Goal: Task Accomplishment & Management: Use online tool/utility

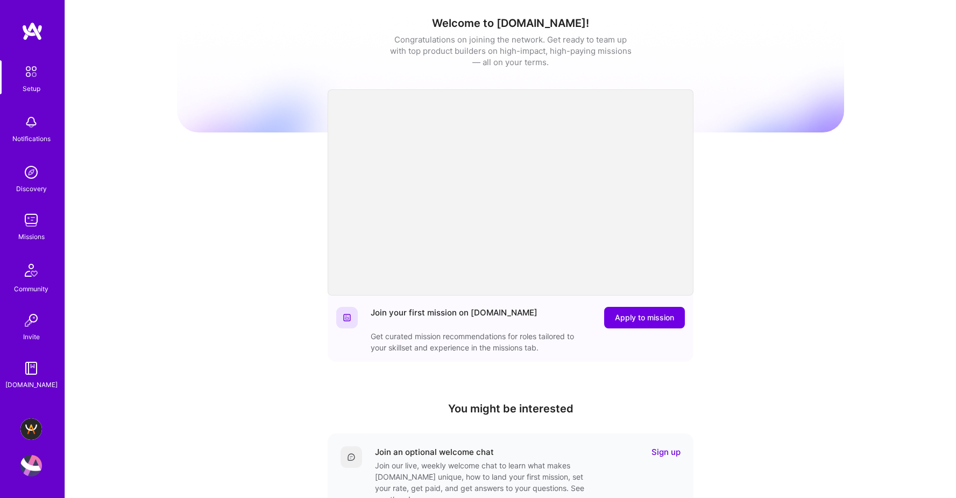
click at [32, 429] on img at bounding box center [31, 429] width 22 height 22
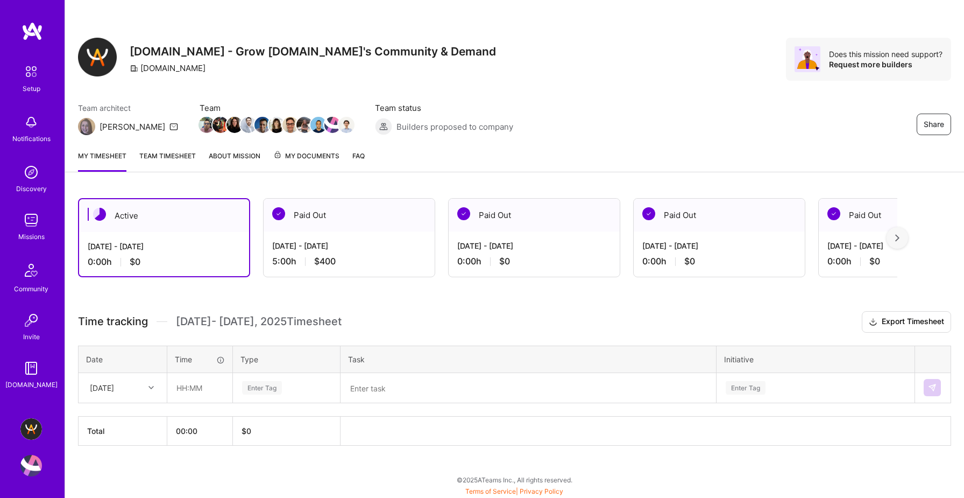
click at [900, 237] on div at bounding box center [898, 238] width 22 height 22
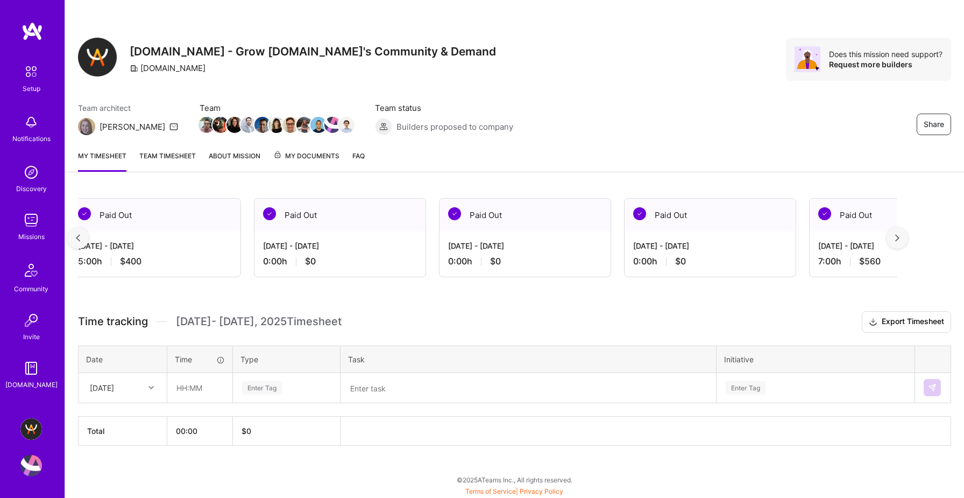
click at [900, 237] on div at bounding box center [898, 238] width 22 height 22
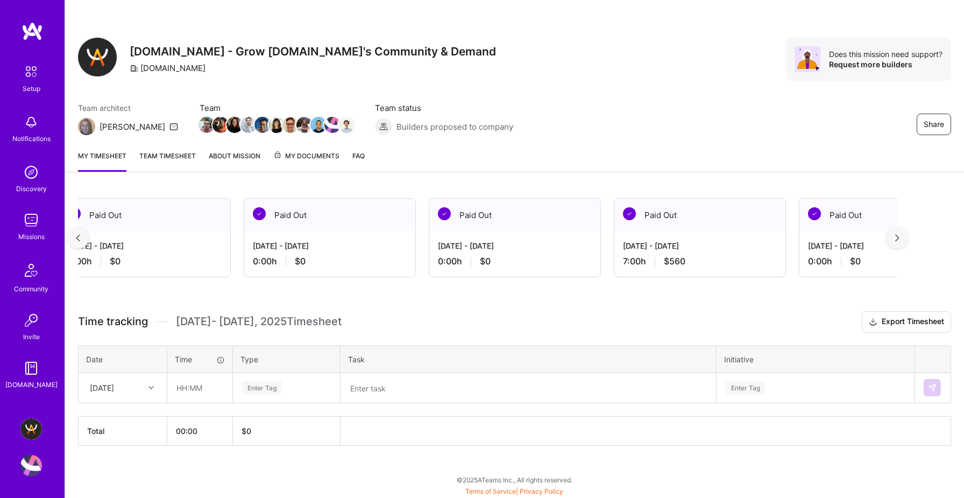
click at [900, 237] on div at bounding box center [898, 238] width 22 height 22
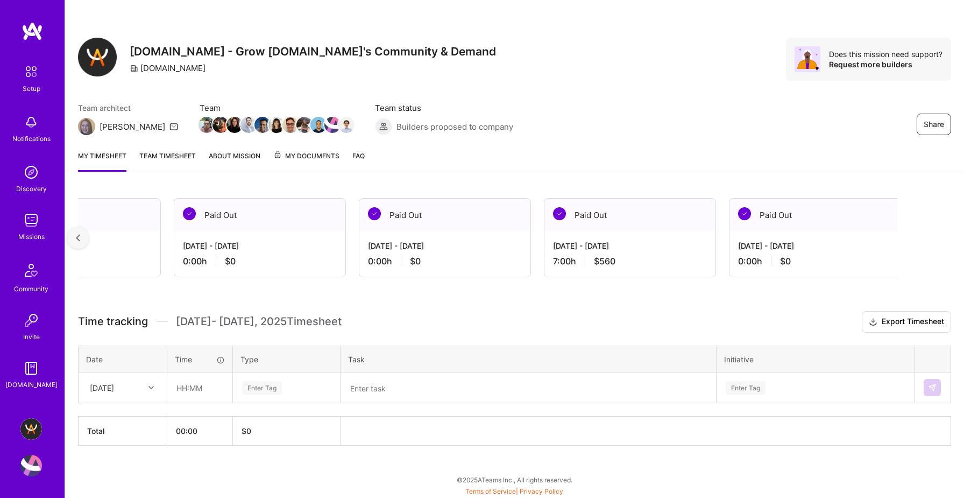
scroll to position [0, 463]
click at [80, 237] on img at bounding box center [78, 238] width 4 height 8
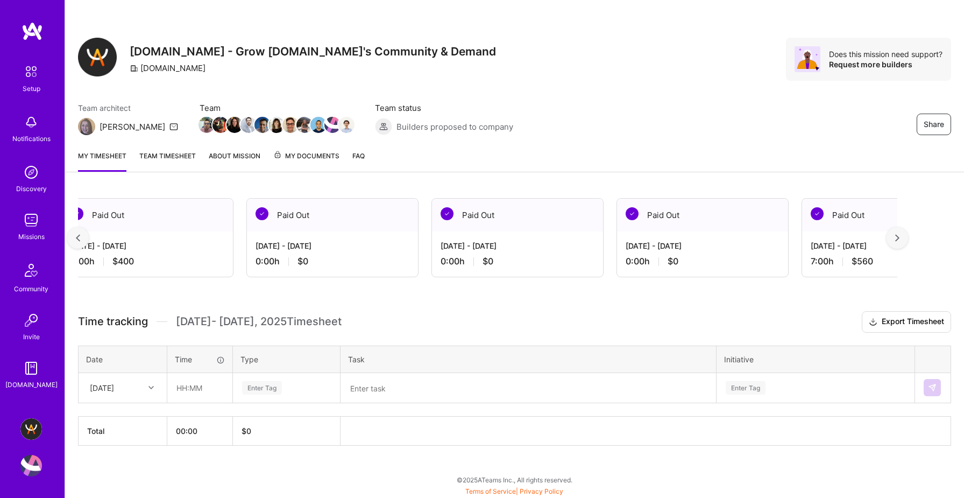
click at [80, 237] on img at bounding box center [78, 238] width 4 height 8
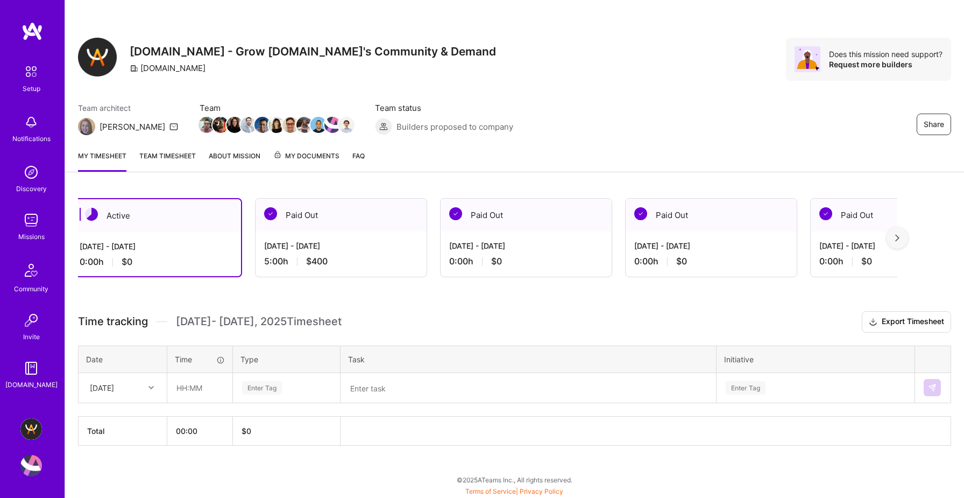
scroll to position [0, 0]
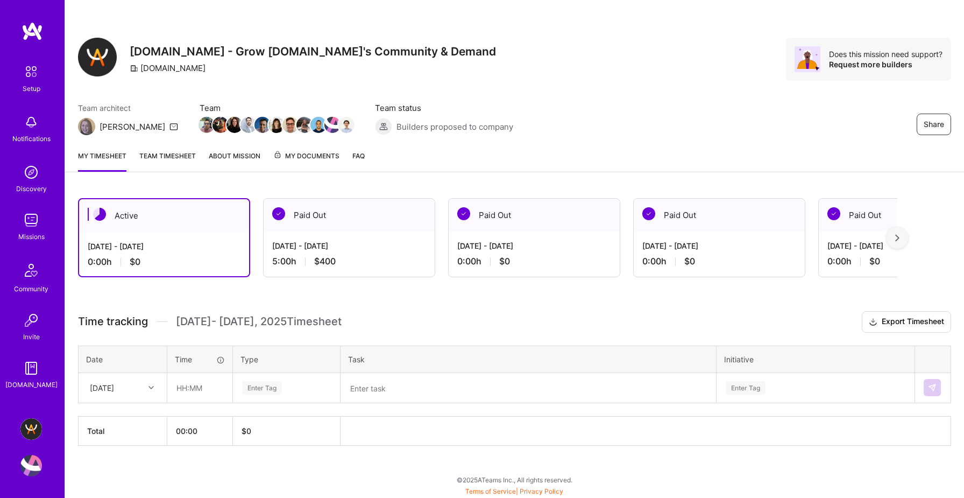
click at [80, 237] on div "[DATE] - [DATE] 0:00 h $0" at bounding box center [164, 254] width 170 height 44
click at [168, 260] on div "0:00 h $0" at bounding box center [164, 261] width 153 height 11
click at [198, 389] on input "text" at bounding box center [200, 388] width 64 height 29
type input "05:00"
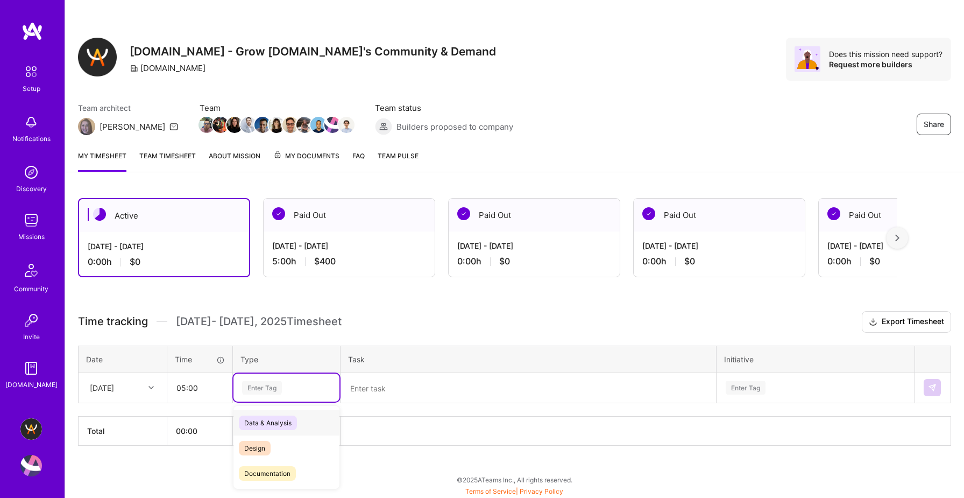
click at [294, 392] on div "Enter Tag" at bounding box center [286, 387] width 91 height 13
click at [294, 423] on span "Data & Analysis" at bounding box center [268, 423] width 58 height 15
click at [411, 381] on textarea at bounding box center [529, 388] width 374 height 28
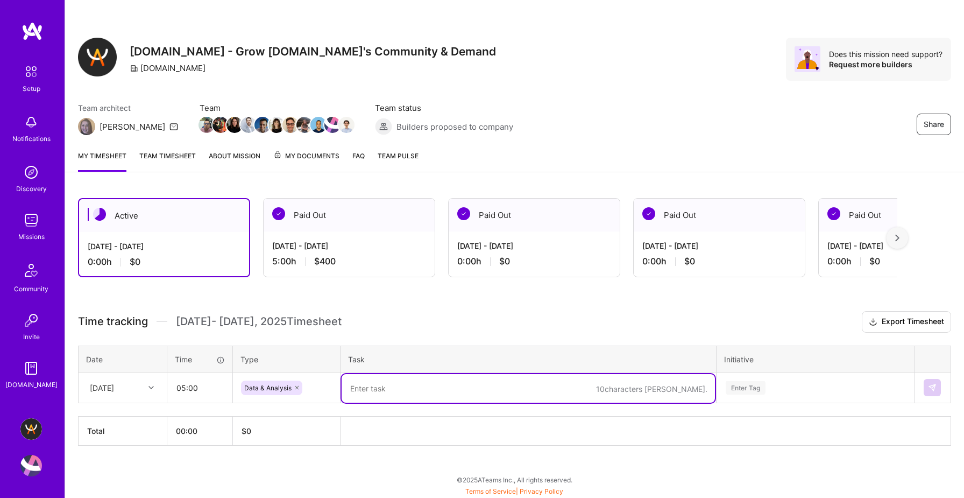
click at [410, 385] on textarea at bounding box center [529, 388] width 374 height 29
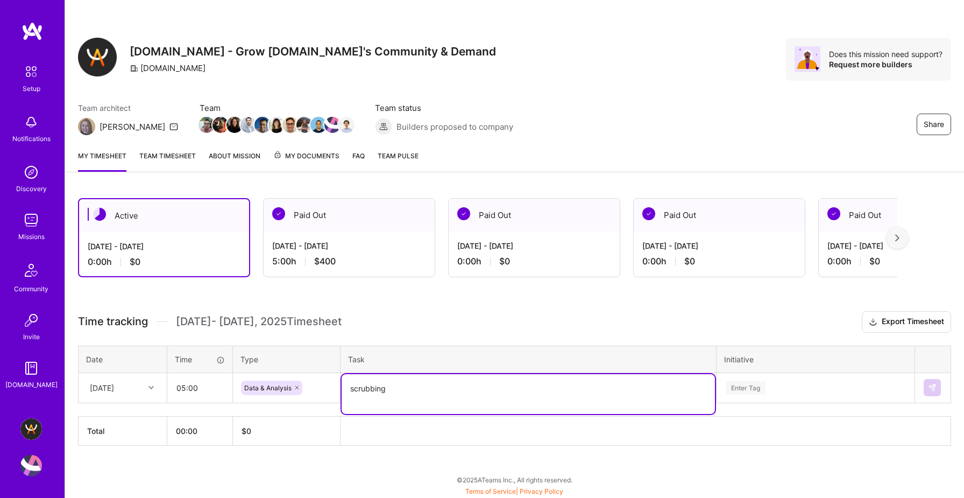
type textarea "scrubbing"
click at [818, 381] on div "Enter Tag" at bounding box center [815, 388] width 197 height 28
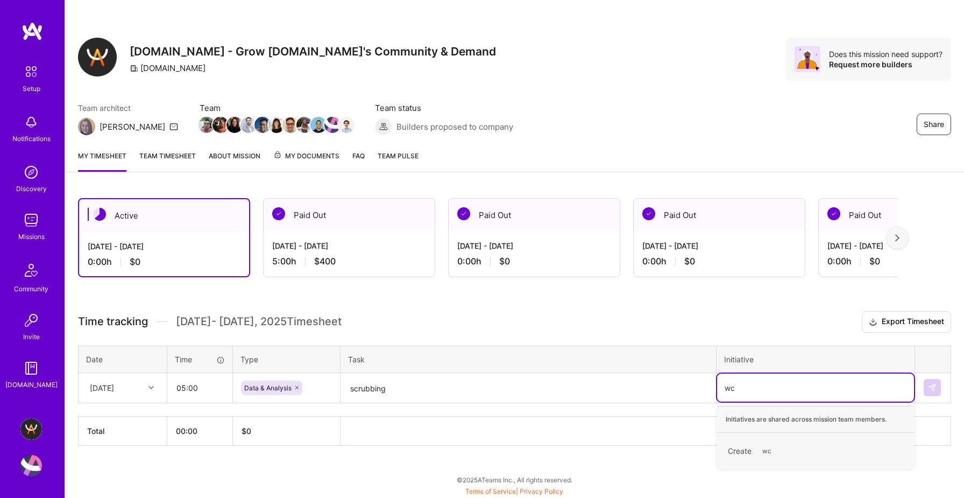
type input "w"
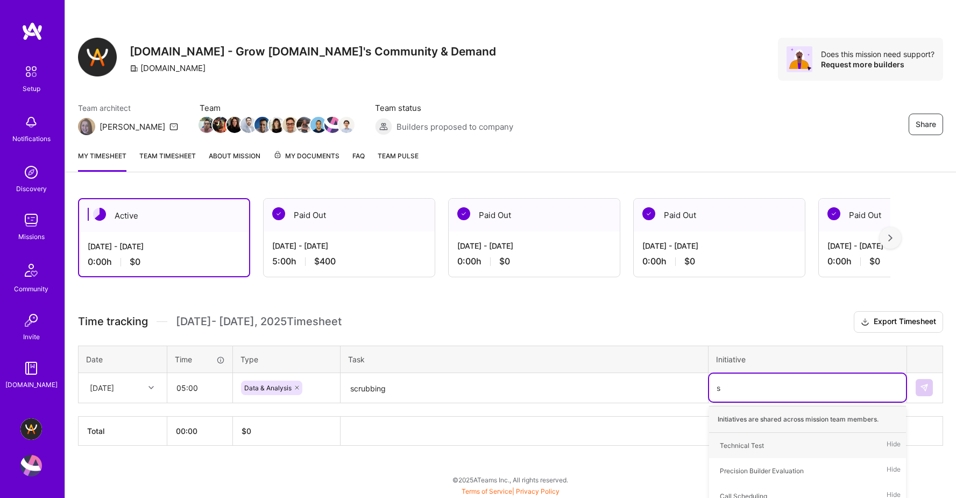
type input "sc"
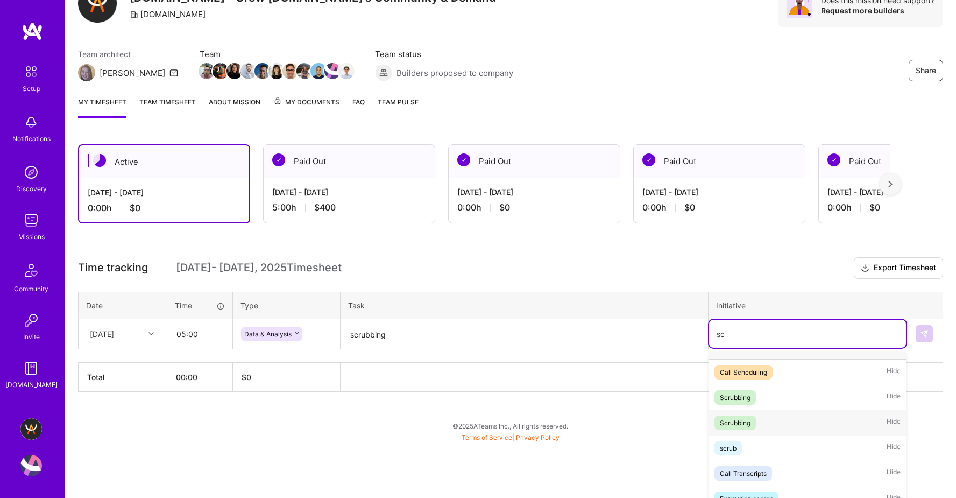
scroll to position [59, 0]
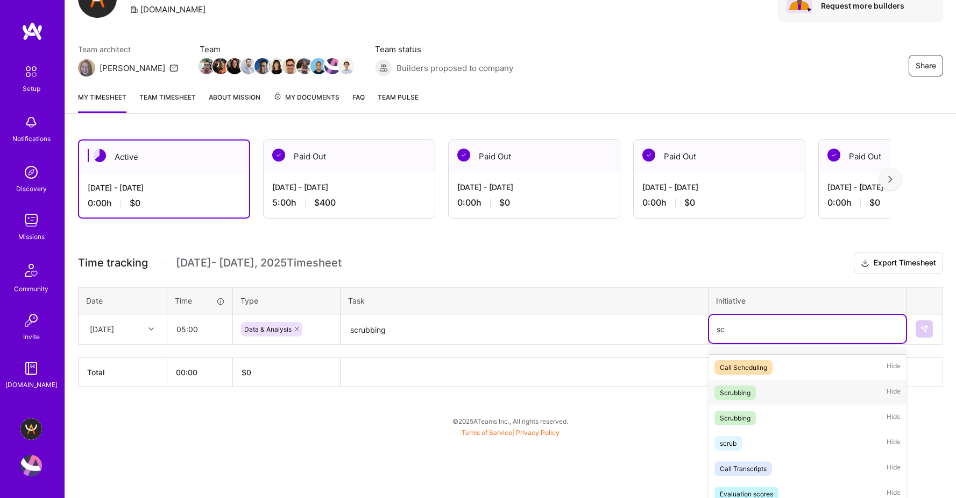
click at [785, 398] on div "Scrubbing Hide" at bounding box center [807, 392] width 197 height 25
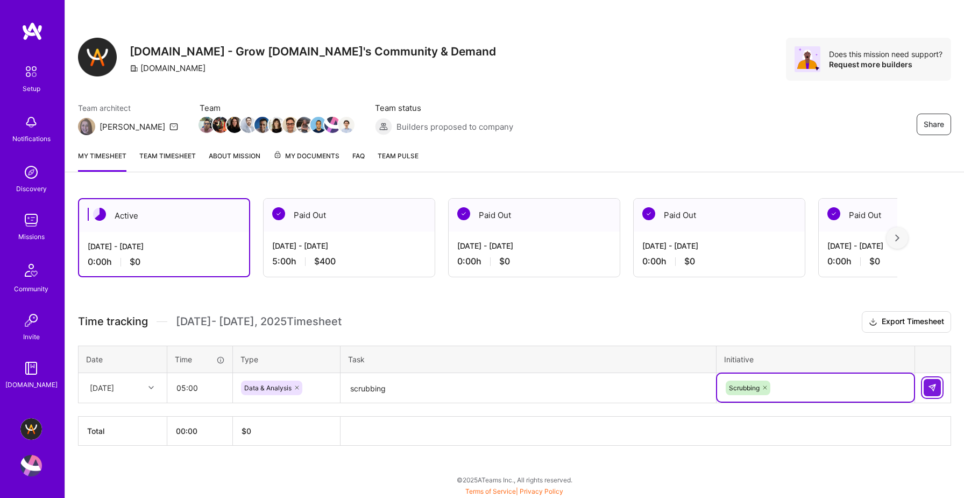
click at [932, 385] on img at bounding box center [932, 387] width 9 height 9
